Goal: Obtain resource: Download file/media

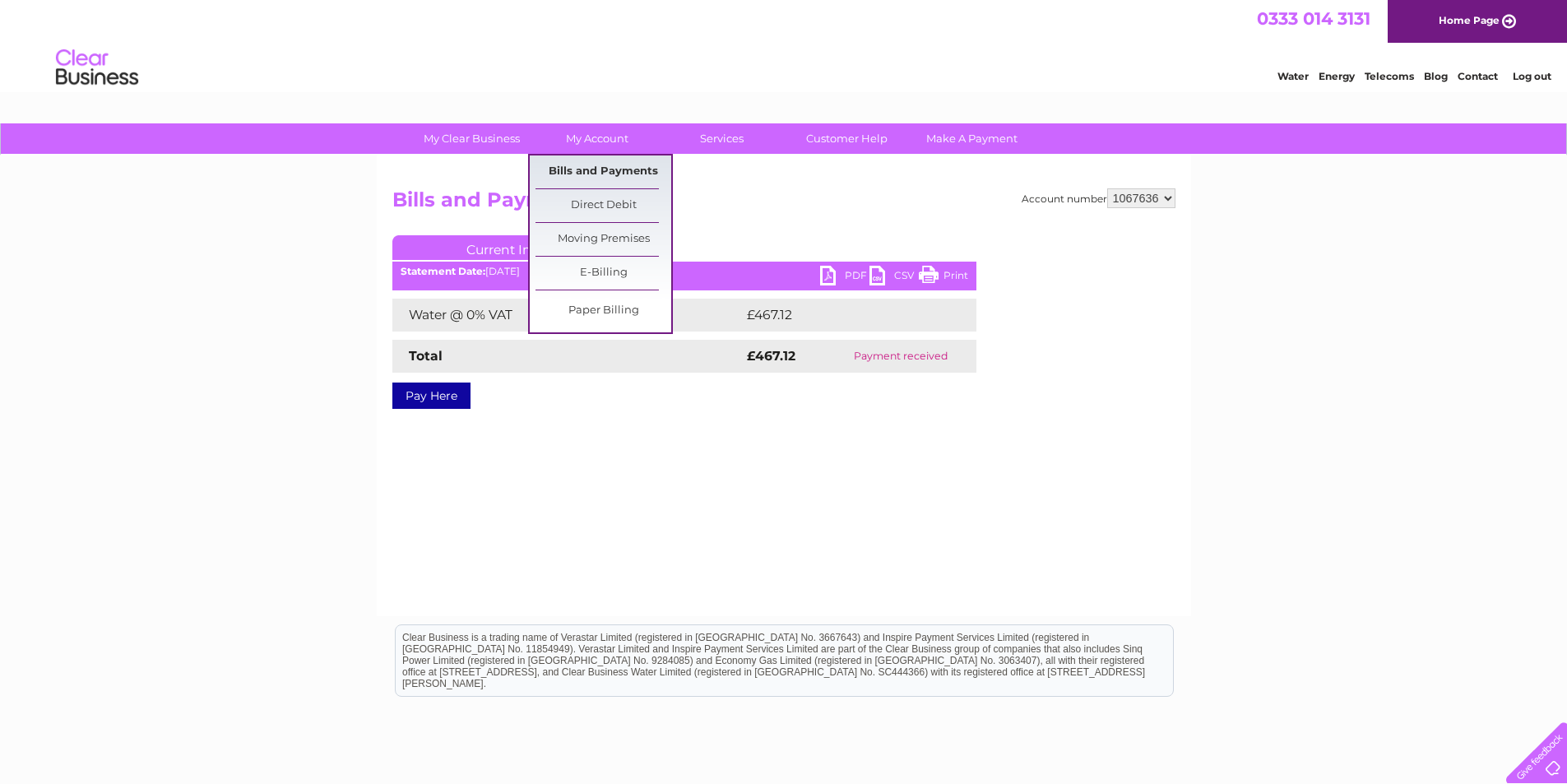
click at [586, 167] on link "Bills and Payments" at bounding box center [604, 171] width 136 height 33
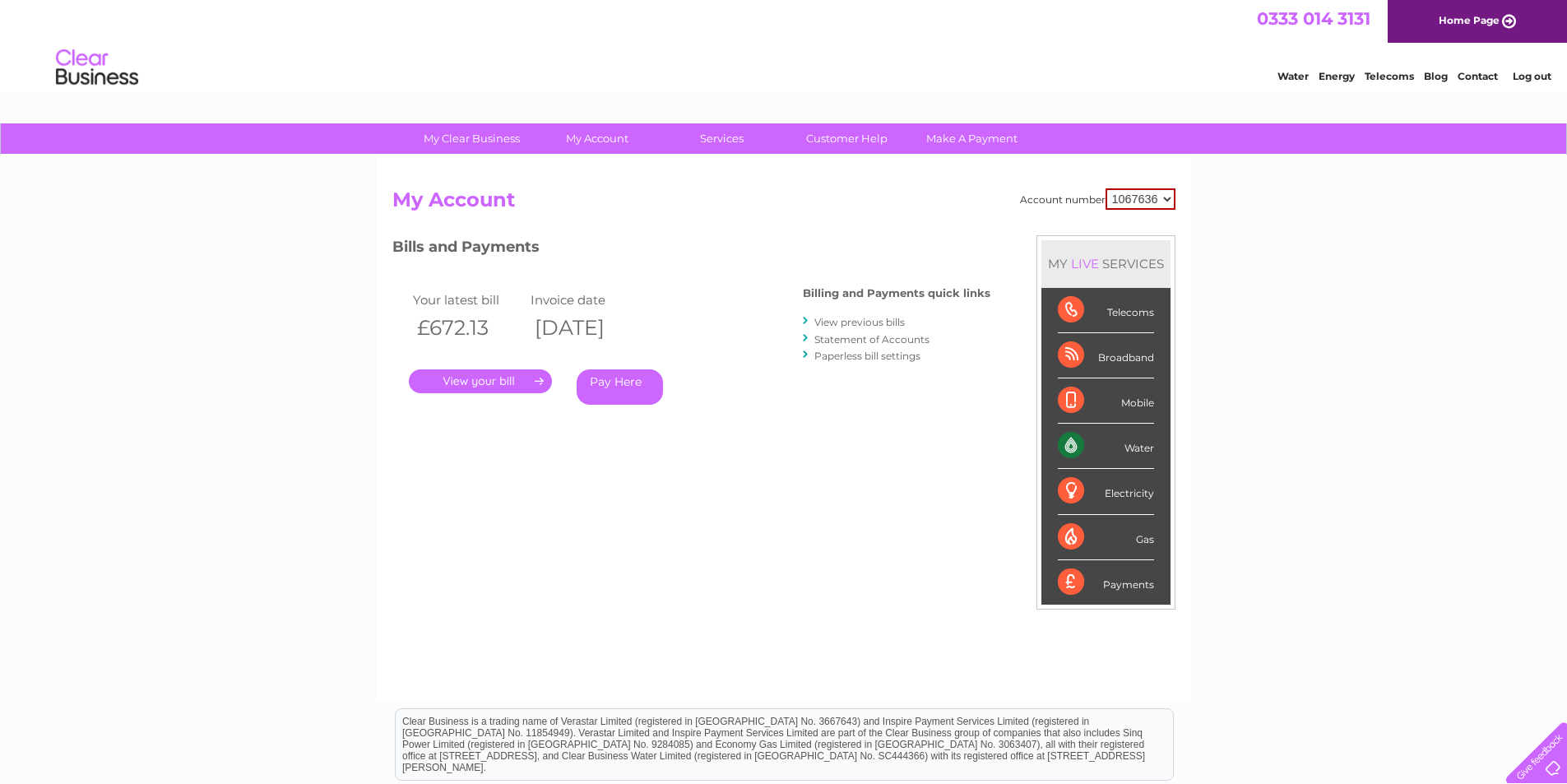
click at [868, 319] on link "View previous bills" at bounding box center [860, 322] width 90 height 12
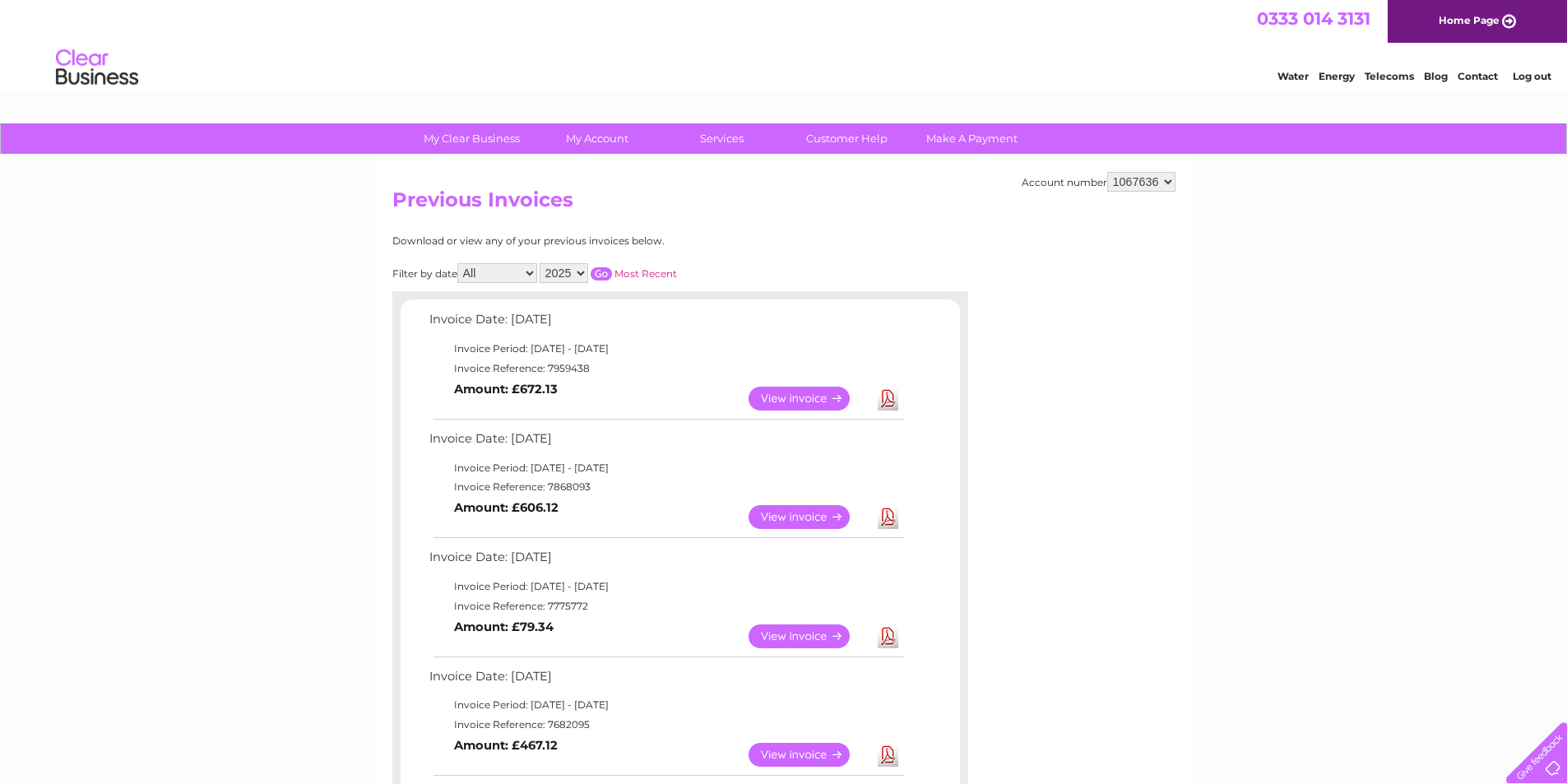
click at [809, 633] on link "View" at bounding box center [808, 636] width 121 height 24
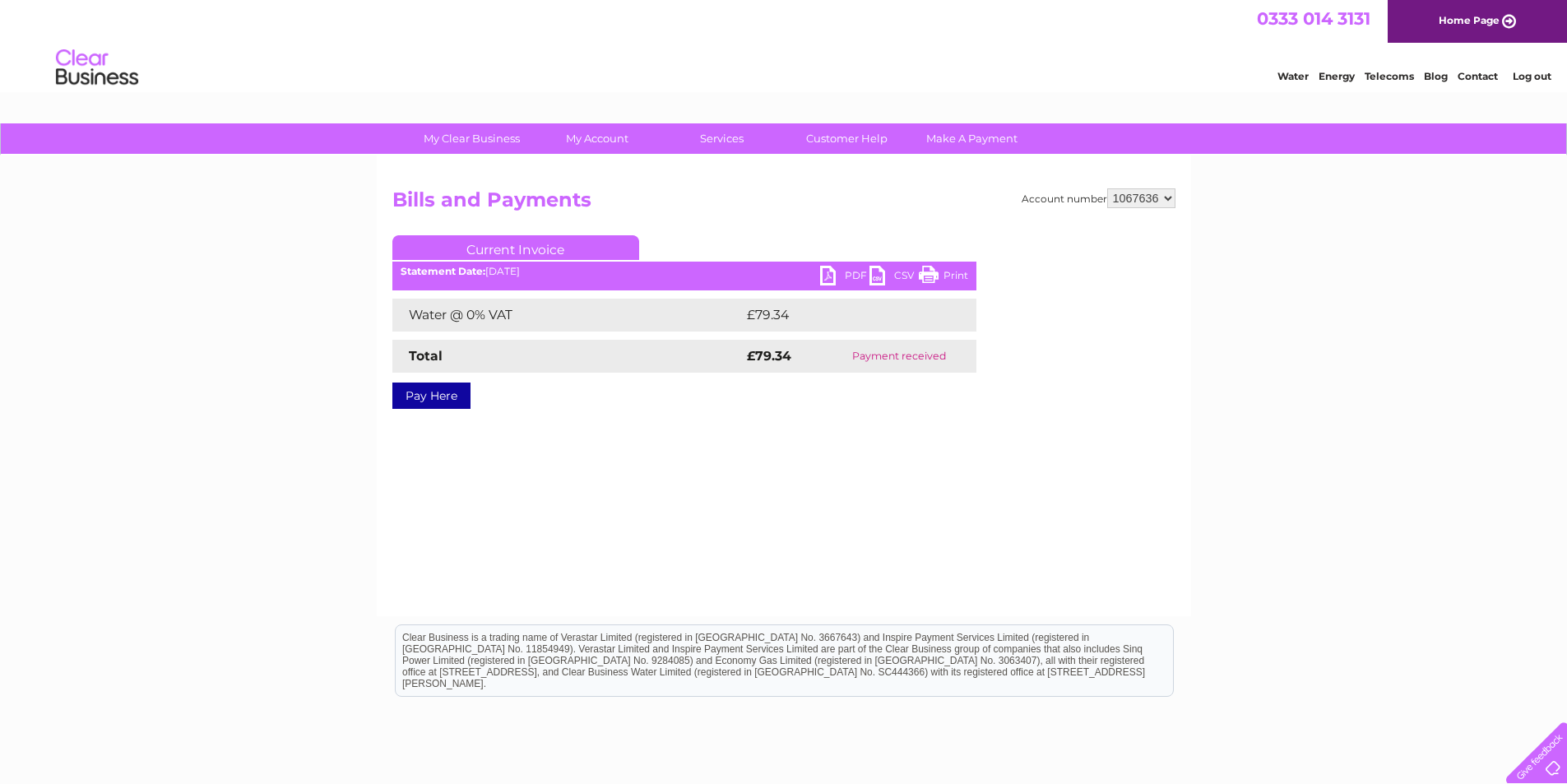
click at [845, 276] on link "PDF" at bounding box center [845, 277] width 50 height 24
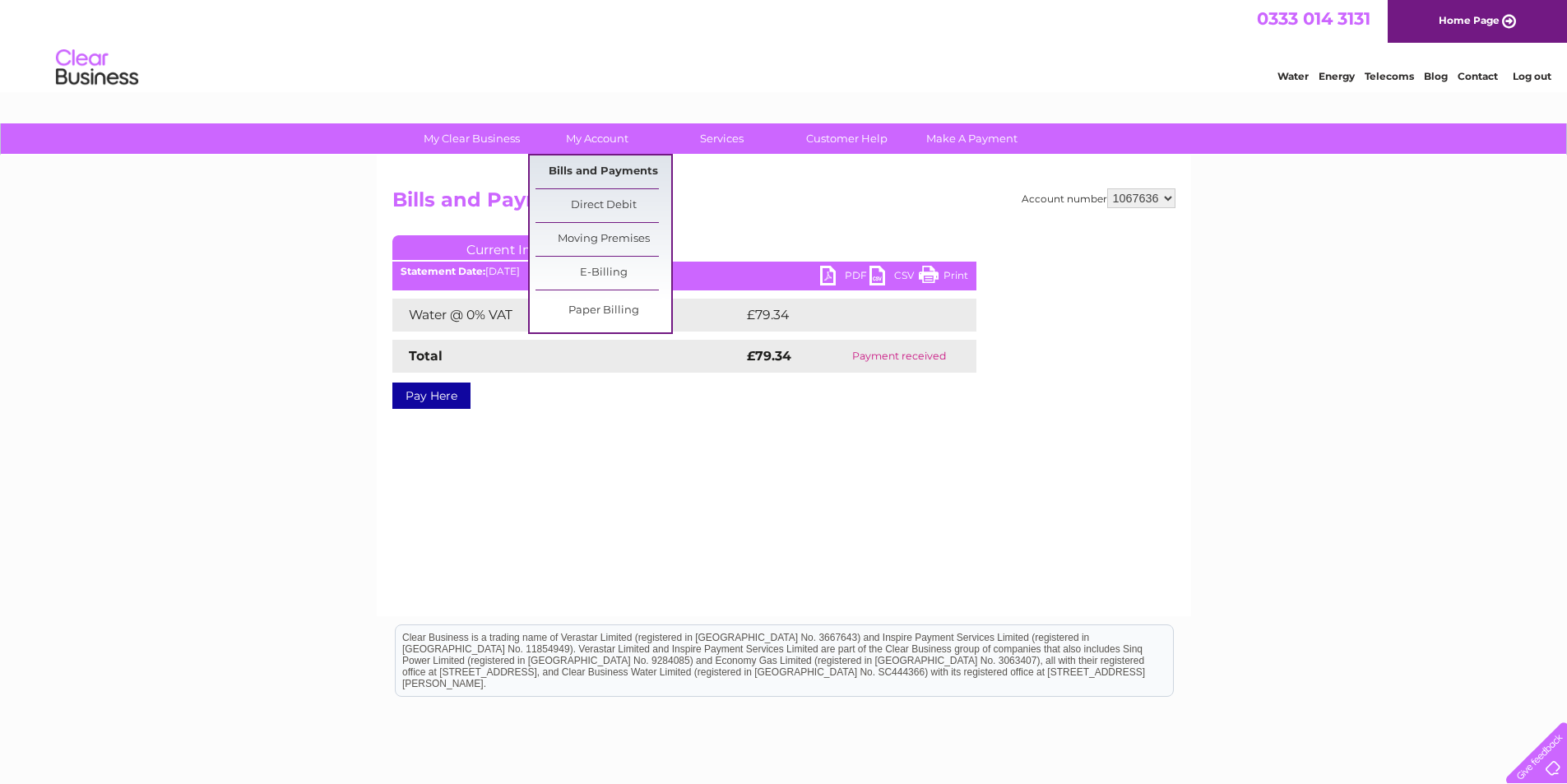
click at [588, 174] on link "Bills and Payments" at bounding box center [604, 171] width 136 height 33
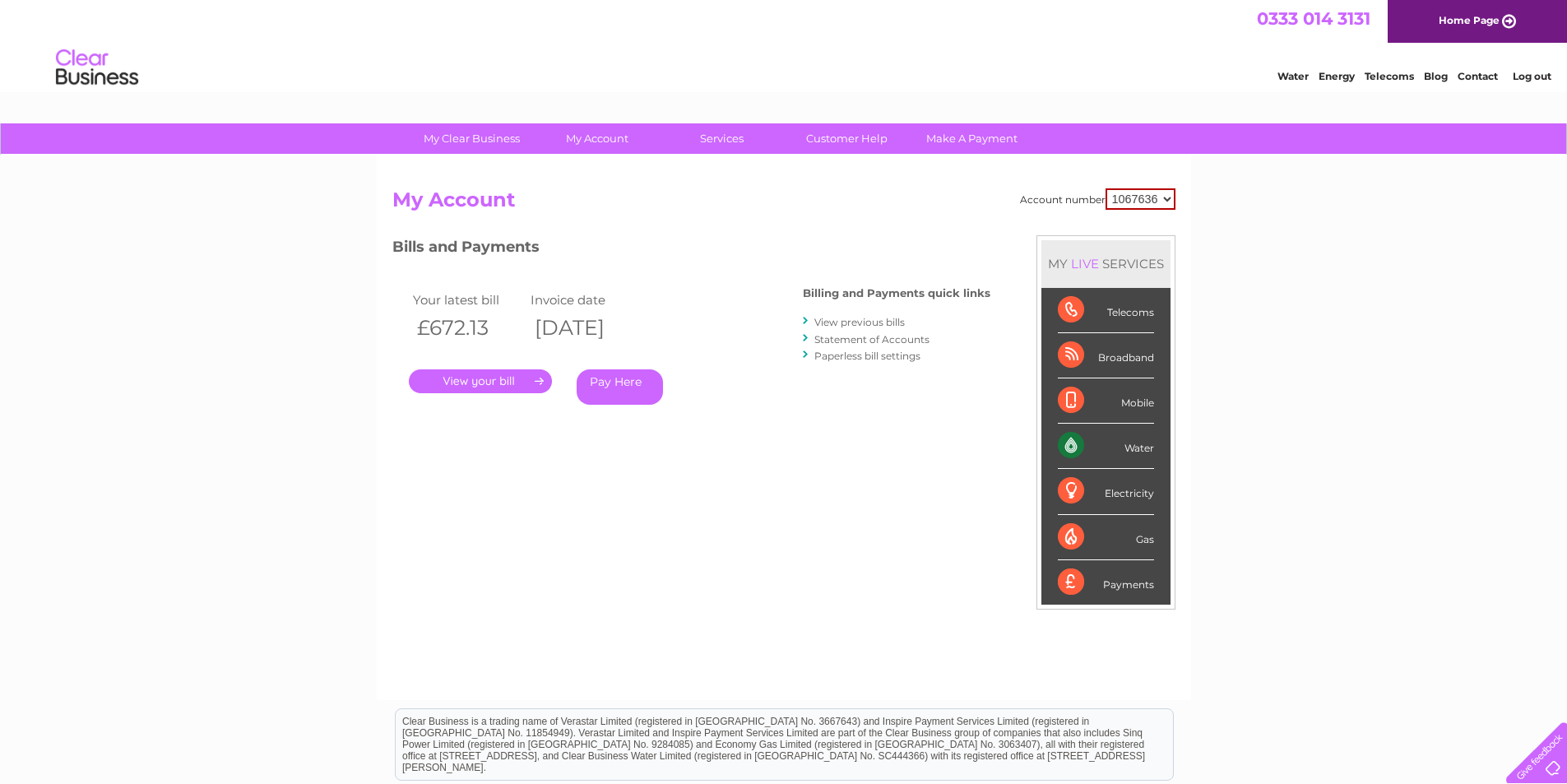
click at [898, 324] on link "View previous bills" at bounding box center [860, 322] width 90 height 12
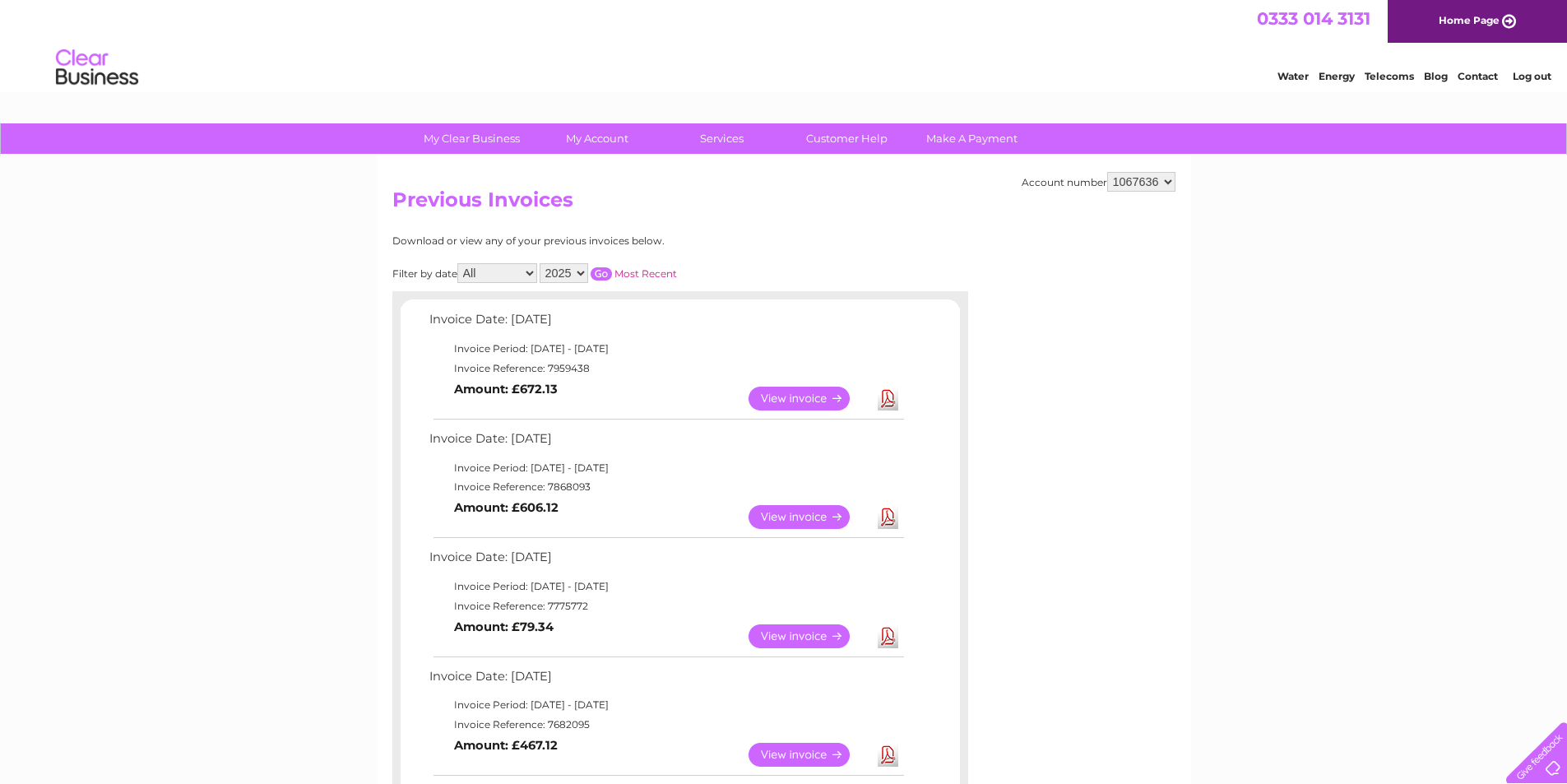
click at [791, 515] on link "View" at bounding box center [808, 517] width 121 height 24
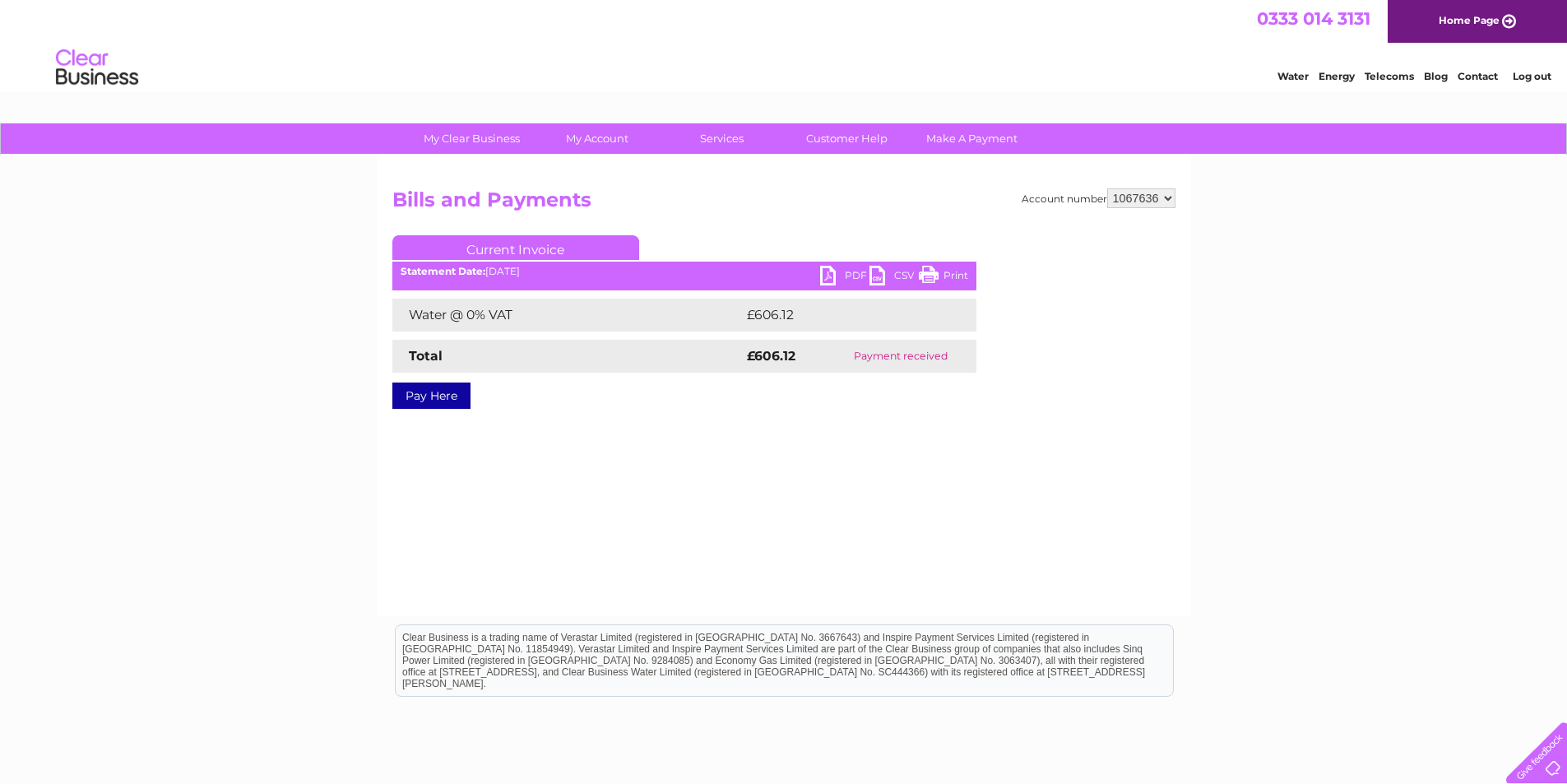
click at [844, 276] on link "PDF" at bounding box center [845, 277] width 50 height 24
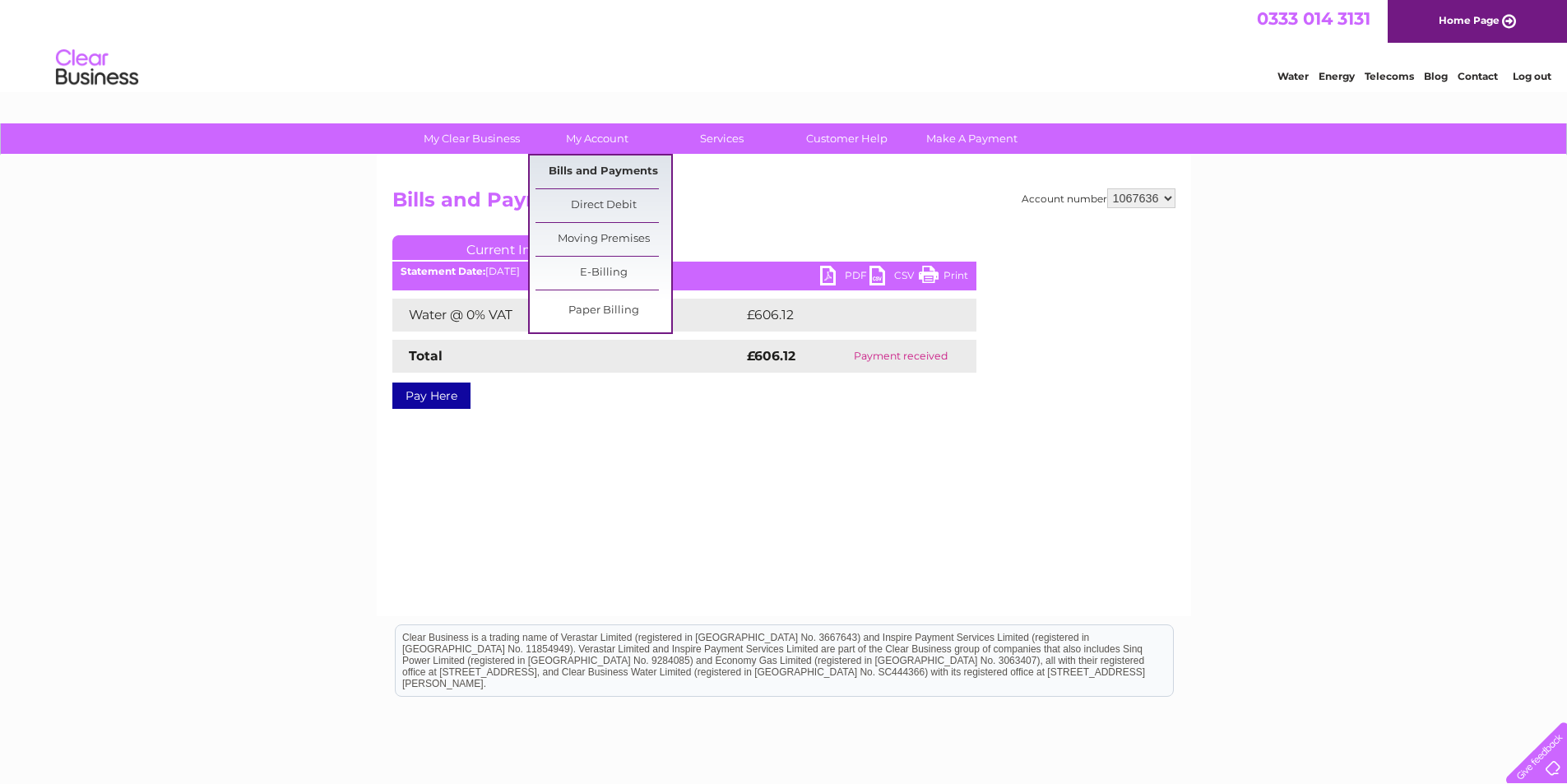
click at [606, 171] on link "Bills and Payments" at bounding box center [604, 171] width 136 height 33
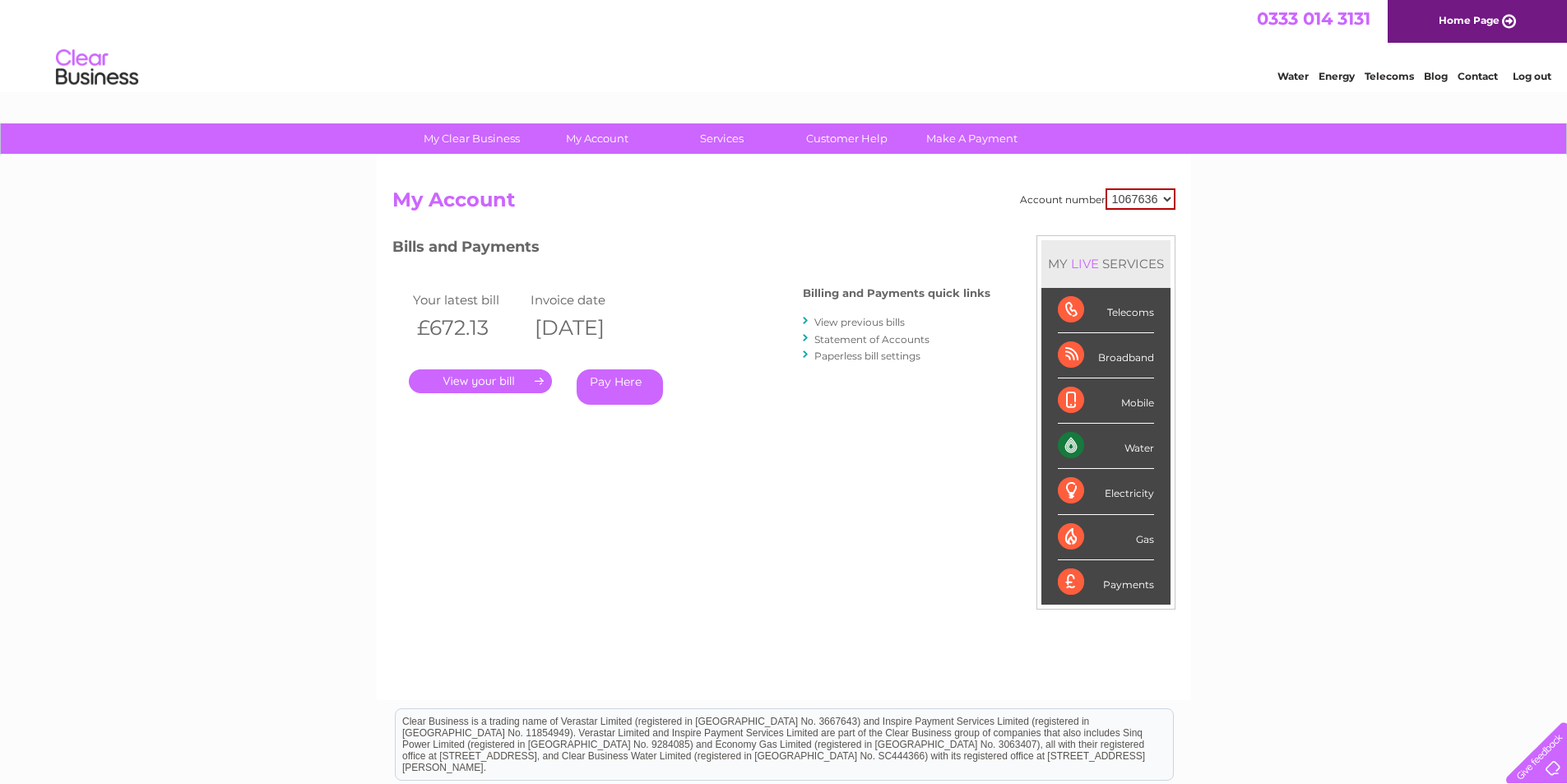
click at [846, 320] on link "View previous bills" at bounding box center [860, 322] width 90 height 12
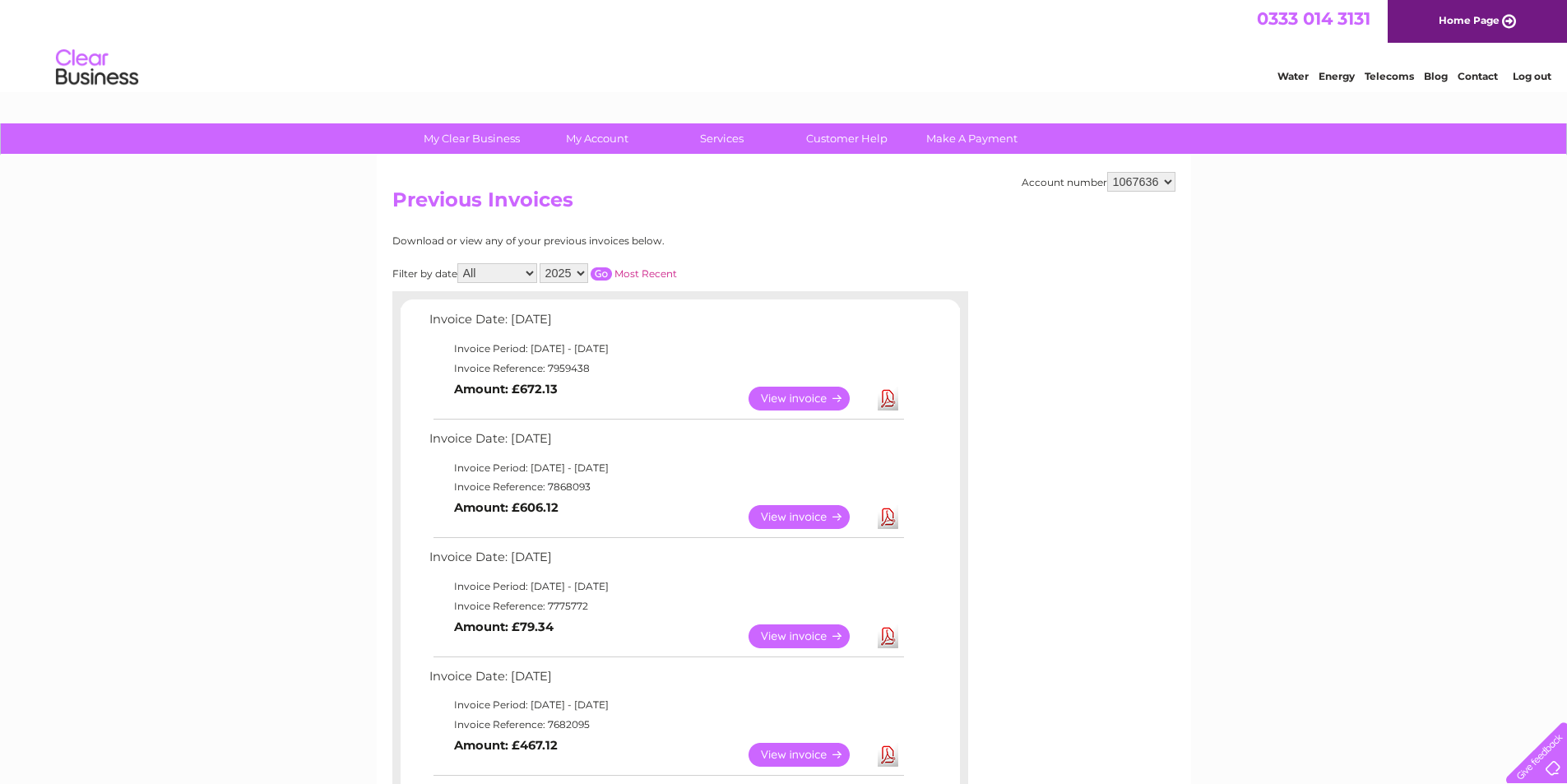
click at [792, 397] on link "View" at bounding box center [808, 398] width 121 height 24
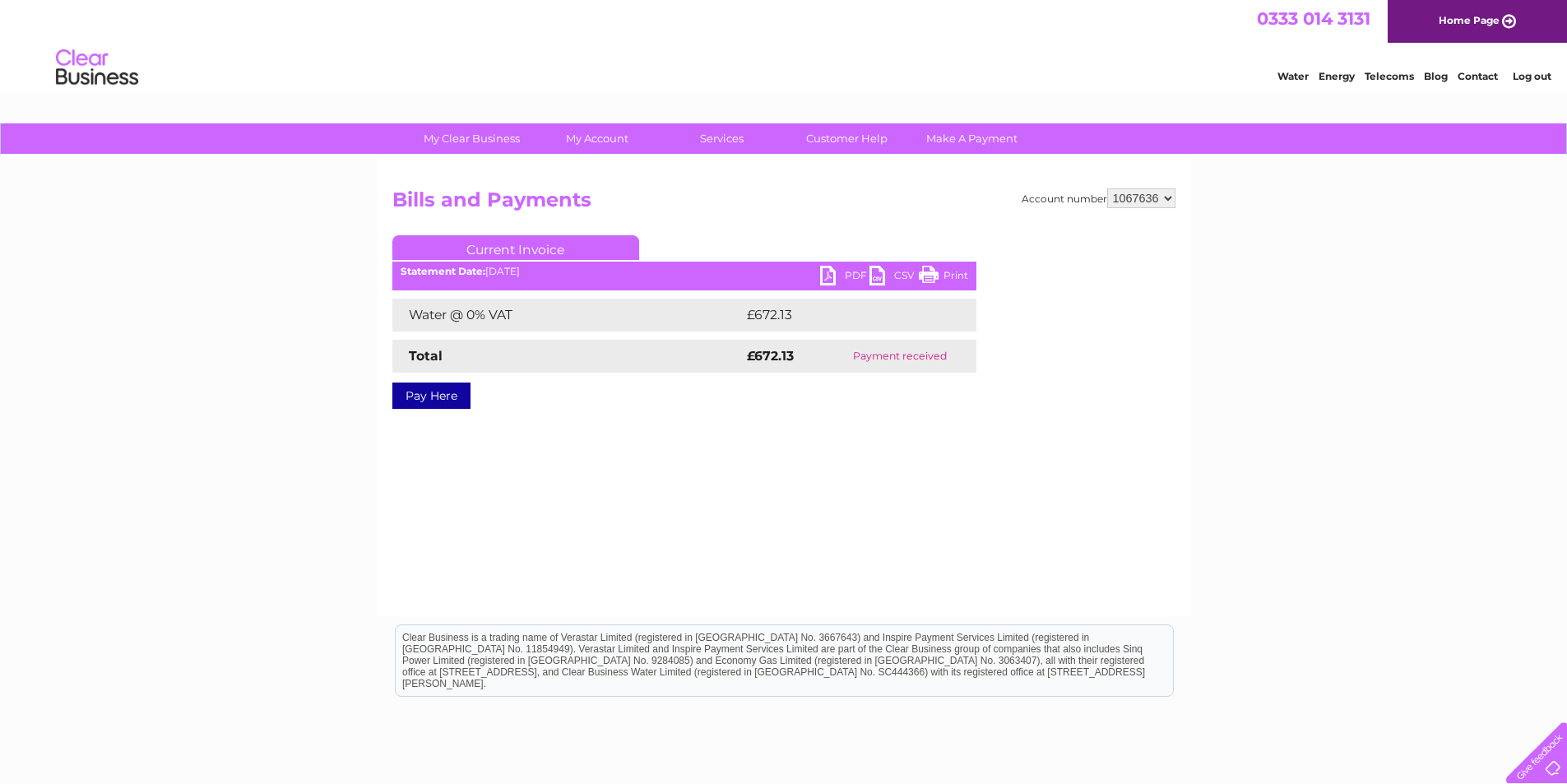
click at [842, 274] on link "PDF" at bounding box center [845, 277] width 50 height 24
click at [1520, 76] on link "Log out" at bounding box center [1532, 75] width 39 height 12
